Goal: Information Seeking & Learning: Learn about a topic

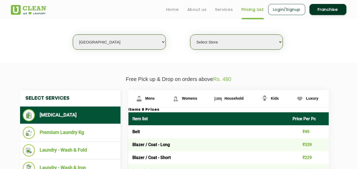
scroll to position [127, 0]
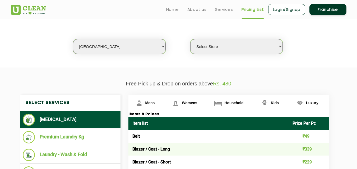
click at [146, 52] on select "Select city [GEOGRAPHIC_DATA] [GEOGRAPHIC_DATA] [GEOGRAPHIC_DATA] [GEOGRAPHIC_D…" at bounding box center [119, 46] width 93 height 15
select select "76"
click at [73, 39] on select "Select city [GEOGRAPHIC_DATA] [GEOGRAPHIC_DATA] [GEOGRAPHIC_DATA] [GEOGRAPHIC_D…" at bounding box center [119, 46] width 93 height 15
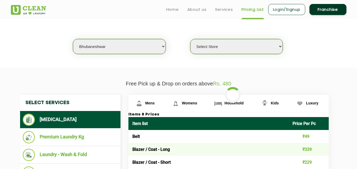
select select "0"
click at [226, 42] on select "Select Store UClean Patia [GEOGRAPHIC_DATA] UClean Z1 Apartment [GEOGRAPHIC_DAT…" at bounding box center [236, 46] width 93 height 15
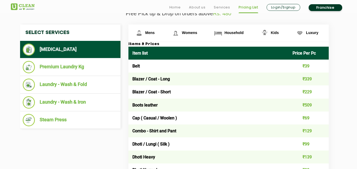
scroll to position [201, 0]
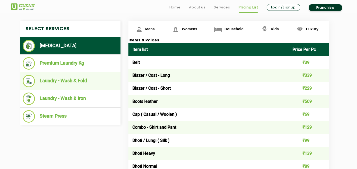
click at [91, 79] on li "Laundry - Wash & Fold" at bounding box center [70, 81] width 95 height 12
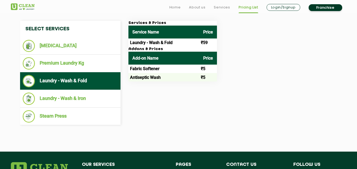
click at [150, 44] on td "Laundry - Wash & Fold" at bounding box center [163, 43] width 71 height 8
click at [168, 44] on td "Laundry - Wash & Fold" at bounding box center [163, 43] width 71 height 8
click at [146, 41] on td "Laundry - Wash & Fold" at bounding box center [163, 43] width 71 height 8
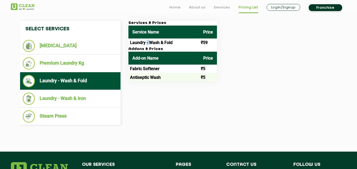
click at [146, 41] on td "Laundry - Wash & Fold" at bounding box center [163, 43] width 71 height 8
click at [161, 44] on td "Laundry - Wash & Fold" at bounding box center [163, 43] width 71 height 8
click at [151, 59] on th "Add-on Name" at bounding box center [163, 58] width 71 height 13
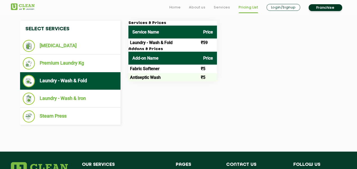
click at [203, 43] on td "₹59" at bounding box center [208, 43] width 18 height 8
click at [205, 71] on td "₹5" at bounding box center [208, 69] width 18 height 8
click at [202, 70] on td "₹5" at bounding box center [208, 69] width 18 height 8
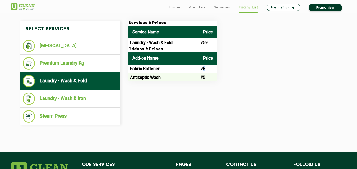
click at [202, 70] on td "₹5" at bounding box center [208, 69] width 18 height 8
click at [202, 76] on td "₹5" at bounding box center [208, 77] width 18 height 8
click at [203, 70] on td "₹5" at bounding box center [208, 69] width 18 height 8
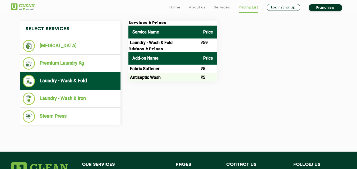
click at [203, 78] on td "₹5" at bounding box center [208, 77] width 18 height 8
click at [203, 71] on td "₹5" at bounding box center [208, 69] width 18 height 8
click at [203, 68] on td "₹5" at bounding box center [208, 69] width 18 height 8
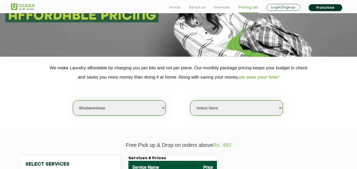
scroll to position [71, 0]
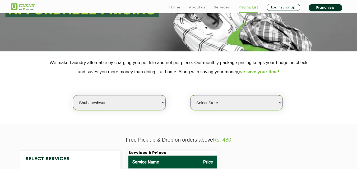
click at [181, 64] on p "We make Laundry affordable by charging you per kilo and not per piece. Our mont…" at bounding box center [179, 67] width 336 height 19
click at [216, 63] on p "We make Laundry affordable by charging you per kilo and not per piece. Our mont…" at bounding box center [179, 67] width 336 height 19
click at [237, 73] on p "We make Laundry affordable by charging you per kilo and not per piece. Our mont…" at bounding box center [179, 67] width 336 height 19
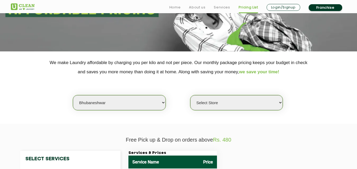
click at [237, 73] on p "We make Laundry affordable by charging you per kilo and not per piece. Our mont…" at bounding box center [179, 67] width 336 height 19
click at [279, 72] on span "we save your time!" at bounding box center [259, 72] width 40 height 5
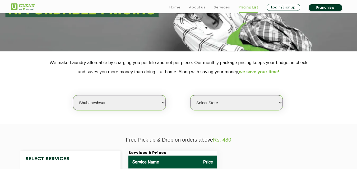
click at [175, 72] on p "We make Laundry affordable by charging you per kilo and not per piece. Our mont…" at bounding box center [179, 67] width 336 height 19
click at [192, 64] on p "We make Laundry affordable by charging you per kilo and not per piece. Our mont…" at bounding box center [179, 67] width 336 height 19
click at [211, 64] on p "We make Laundry affordable by charging you per kilo and not per piece. Our mont…" at bounding box center [179, 67] width 336 height 19
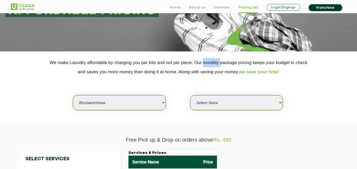
click at [211, 64] on p "We make Laundry affordable by charging you per kilo and not per piece. Our mont…" at bounding box center [179, 67] width 336 height 19
click at [229, 63] on p "We make Laundry affordable by charging you per kilo and not per piece. Our mont…" at bounding box center [179, 67] width 336 height 19
click at [244, 63] on p "We make Laundry affordable by charging you per kilo and not per piece. Our mont…" at bounding box center [179, 67] width 336 height 19
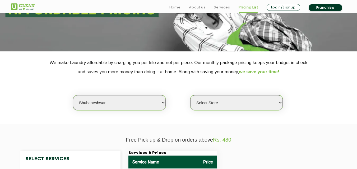
click at [260, 63] on p "We make Laundry affordable by charging you per kilo and not per piece. Our mont…" at bounding box center [179, 67] width 336 height 19
